Goal: Task Accomplishment & Management: Complete application form

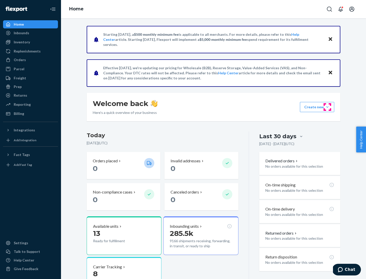
click at [327, 107] on button "Create new Create new inbound Create new order Create new product" at bounding box center [317, 107] width 34 height 10
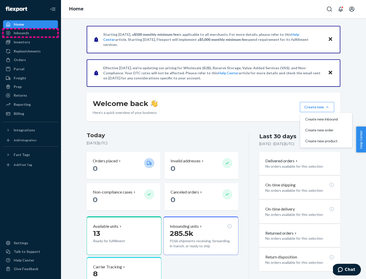
click at [30, 33] on div "Inbounds" at bounding box center [31, 32] width 54 height 7
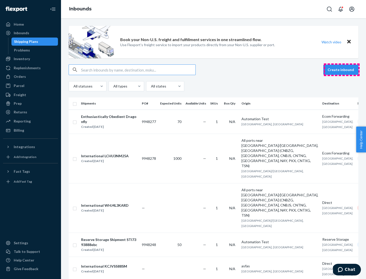
click at [341, 70] on button "Create inbound" at bounding box center [340, 70] width 35 height 10
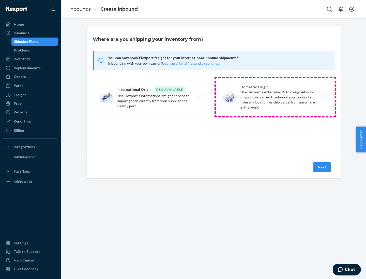
click at [275, 97] on label "Domestic Origin Use Flexport’s extensive US trucking network or your own carrie…" at bounding box center [275, 97] width 119 height 38
click at [325, 97] on input "Domestic Origin Use Flexport’s extensive US trucking network or your own carrie…" at bounding box center [326, 97] width 3 height 3
radio input "true"
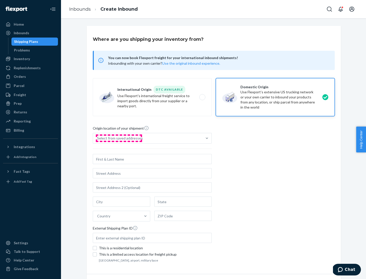
click at [119, 138] on div "Select from saved addresses" at bounding box center [120, 138] width 46 height 5
click at [98, 138] on input "Select from saved addresses" at bounding box center [97, 138] width 1 height 5
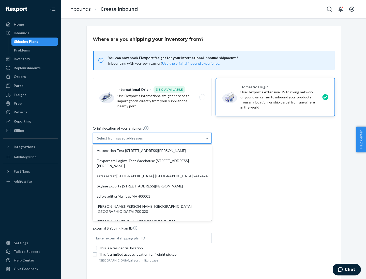
scroll to position [2, 0]
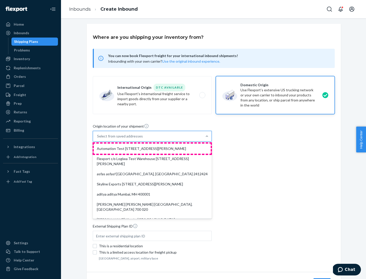
click at [152, 149] on div "Automation Test [STREET_ADDRESS][PERSON_NAME]" at bounding box center [152, 149] width 117 height 10
click at [98, 139] on input "option Automation Test [STREET_ADDRESS][PERSON_NAME]. 9 results available. Use …" at bounding box center [97, 136] width 1 height 5
type input "Automation Test"
type input "9th Floor"
type input "[GEOGRAPHIC_DATA]"
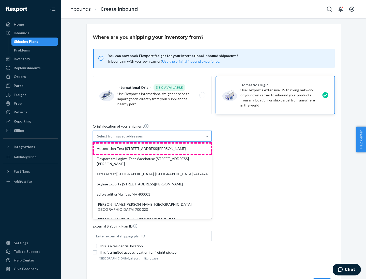
type input "CA"
type input "94104"
type input "[STREET_ADDRESS][PERSON_NAME]"
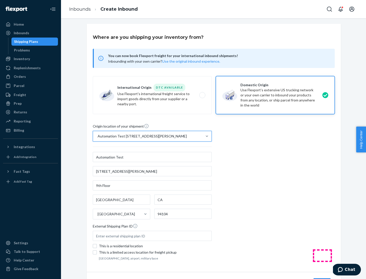
scroll to position [30, 0]
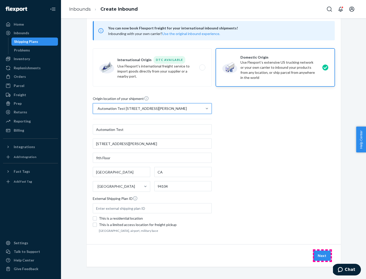
click at [322, 256] on button "Next" at bounding box center [321, 256] width 17 height 10
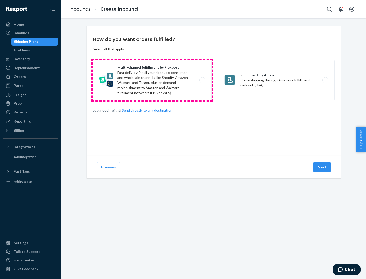
click at [152, 80] on label "Multi-channel fulfillment by Flexport Fast delivery for all your direct-to-cons…" at bounding box center [152, 80] width 119 height 41
click at [202, 80] on input "Multi-channel fulfillment by Flexport Fast delivery for all your direct-to-cons…" at bounding box center [203, 80] width 3 height 3
radio input "true"
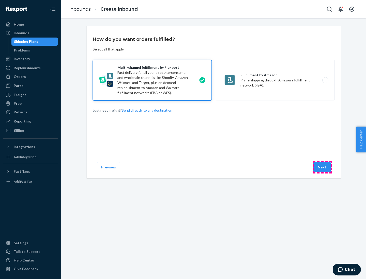
click at [322, 167] on button "Next" at bounding box center [321, 167] width 17 height 10
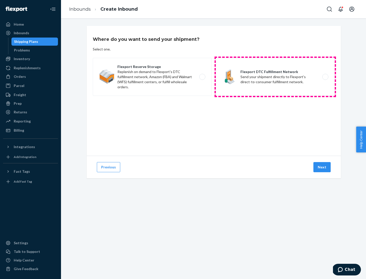
click at [275, 77] on label "Flexport DTC Fulfillment Network Send your shipment directly to Flexport's dire…" at bounding box center [275, 77] width 119 height 38
click at [325, 77] on input "Flexport DTC Fulfillment Network Send your shipment directly to Flexport's dire…" at bounding box center [326, 76] width 3 height 3
radio input "true"
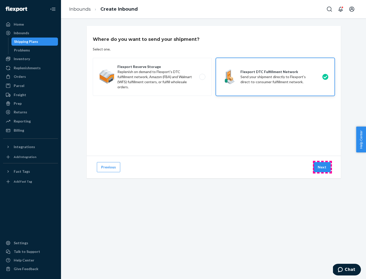
click at [322, 167] on button "Next" at bounding box center [321, 167] width 17 height 10
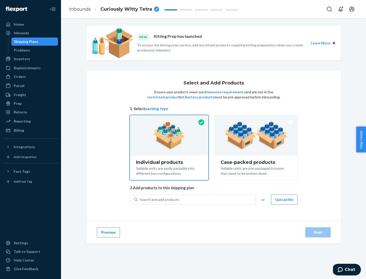
click at [256, 136] on img at bounding box center [255, 136] width 63 height 28
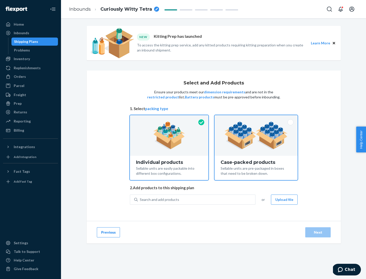
click at [256, 119] on input "Case-packed products Sellable units are pre-packaged in boxes that need to be b…" at bounding box center [255, 116] width 3 height 3
radio input "true"
radio input "false"
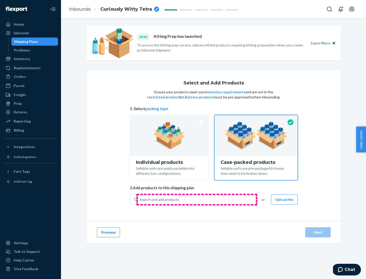
click at [197, 200] on div "Search and add products" at bounding box center [196, 199] width 117 height 9
click at [140, 200] on input "Search and add products" at bounding box center [140, 199] width 1 height 5
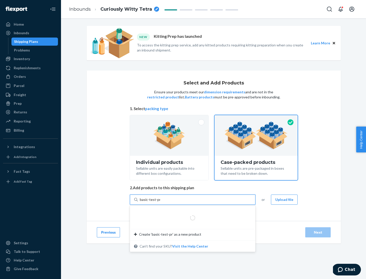
type input "basic-test-product-1"
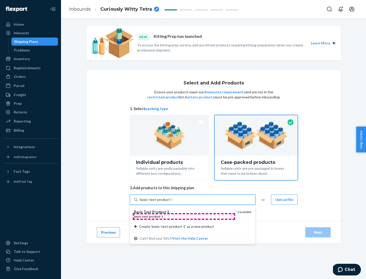
click at [184, 217] on div "basic - test - product - 1" at bounding box center [183, 217] width 99 height 4
click at [172, 202] on input "basic-test-product-1" at bounding box center [156, 199] width 33 height 5
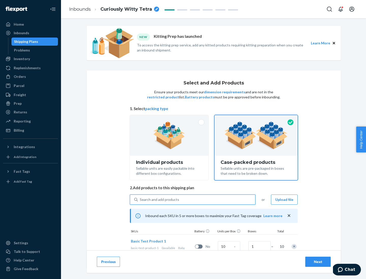
scroll to position [18, 0]
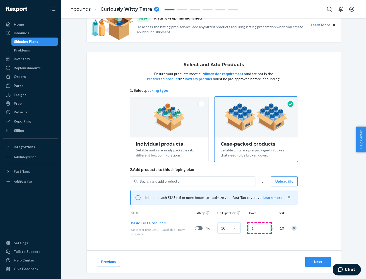
type input "10"
type input "7"
click at [318, 262] on div "Next" at bounding box center [317, 261] width 17 height 5
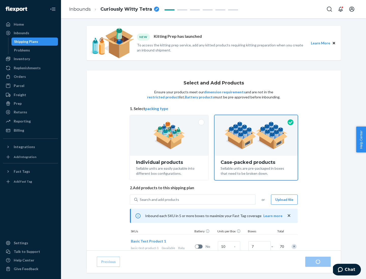
radio input "true"
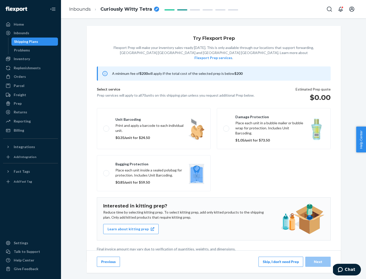
scroll to position [1, 0]
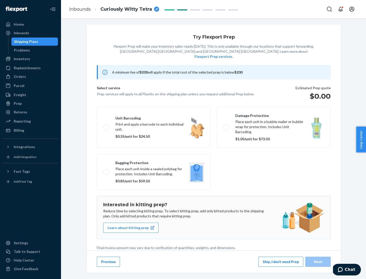
click at [154, 162] on label "Bagging protection Place each unit inside a sealed polybag for protection. Incl…" at bounding box center [154, 172] width 114 height 36
click at [106, 170] on input "Bagging protection Place each unit inside a sealed polybag for protection. Incl…" at bounding box center [104, 171] width 3 height 3
checkbox input "true"
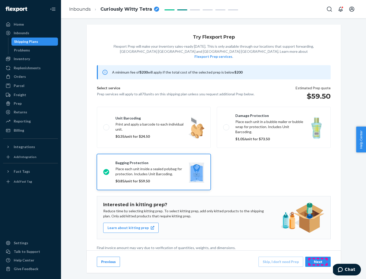
click at [318, 262] on div "Next" at bounding box center [317, 261] width 17 height 5
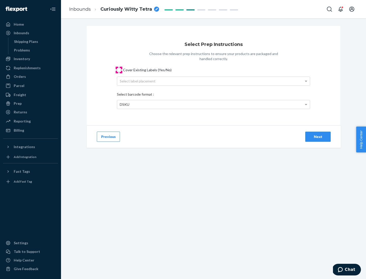
click at [119, 70] on input "Cover Existing Labels (Yes/No)" at bounding box center [119, 70] width 4 height 4
checkbox input "true"
click at [213, 81] on div "Select label placement" at bounding box center [213, 81] width 192 height 9
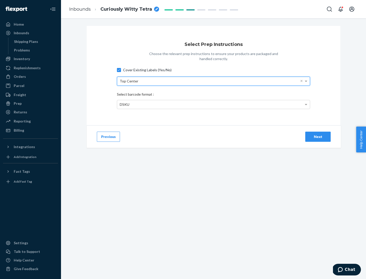
click at [213, 104] on div "DSKU" at bounding box center [213, 104] width 192 height 9
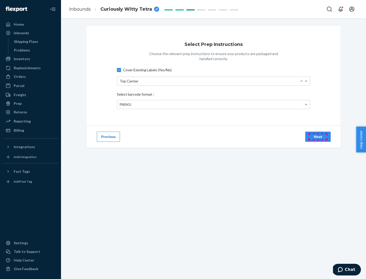
click at [318, 137] on div "Next" at bounding box center [317, 136] width 17 height 5
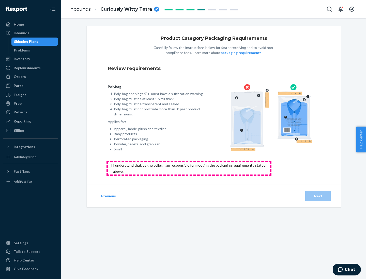
click at [189, 168] on input "checkbox" at bounding box center [192, 169] width 169 height 12
checkbox input "true"
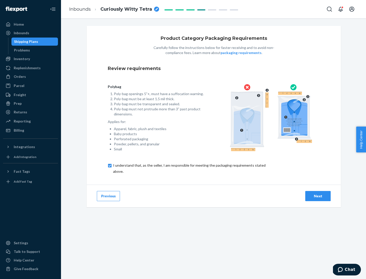
click at [318, 196] on div "Next" at bounding box center [317, 196] width 17 height 5
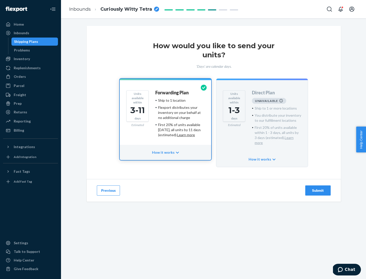
click at [172, 93] on h4 "Forwarding Plan" at bounding box center [171, 92] width 33 height 5
click at [318, 188] on div "Submit" at bounding box center [317, 190] width 17 height 5
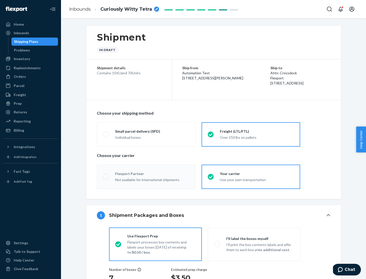
radio input "true"
radio input "false"
radio input "true"
radio input "false"
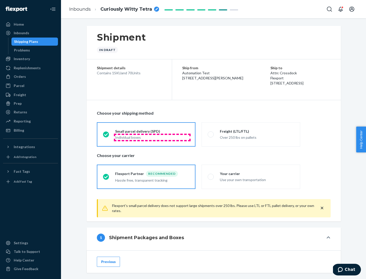
click at [152, 137] on div "Individual boxes" at bounding box center [152, 137] width 74 height 5
click at [106, 136] on input "Small parcel delivery (SPD) Individual boxes" at bounding box center [104, 134] width 3 height 3
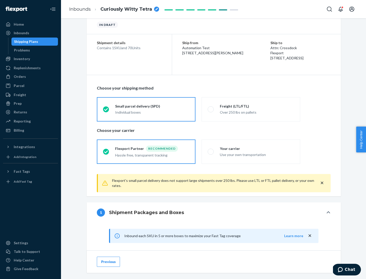
click at [152, 149] on div "Recommended" at bounding box center [162, 149] width 32 height 6
click at [106, 150] on input "Flexport Partner Recommended Hassle free, transparent tracking" at bounding box center [104, 151] width 3 height 3
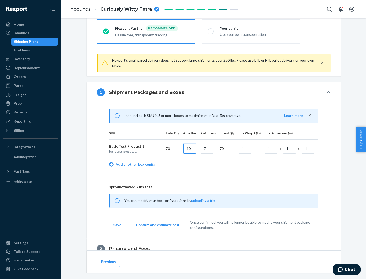
type input "10"
type input "7"
type input "1"
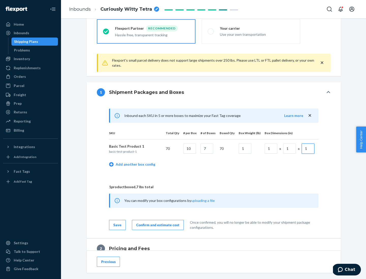
scroll to position [222, 0]
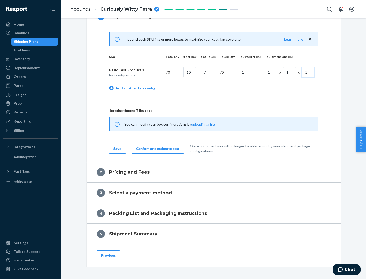
type input "1"
click at [157, 149] on div "Confirm and estimate cost" at bounding box center [157, 148] width 43 height 5
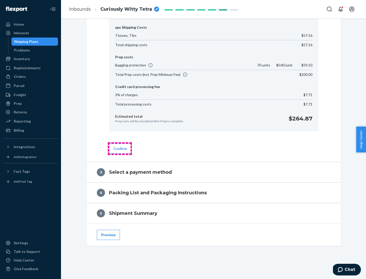
click at [120, 149] on button "Confirm" at bounding box center [120, 149] width 22 height 10
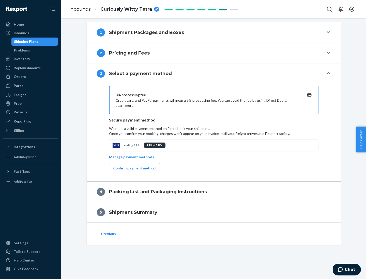
scroll to position [205, 0]
click at [134, 168] on div "Confirm payment method" at bounding box center [134, 168] width 42 height 5
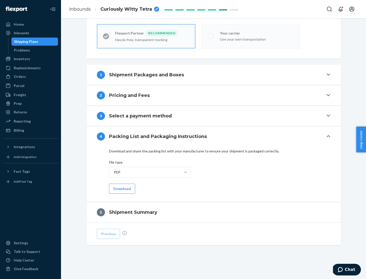
scroll to position [141, 0]
click at [121, 189] on button "Download" at bounding box center [122, 189] width 26 height 10
